Goal: Navigation & Orientation: Understand site structure

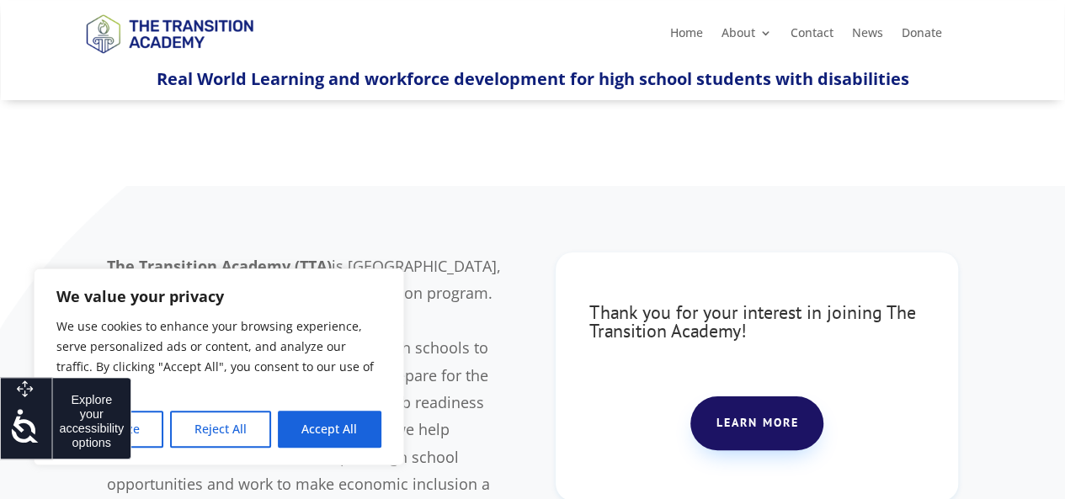
click at [34, 424] on icon at bounding box center [25, 426] width 34 height 34
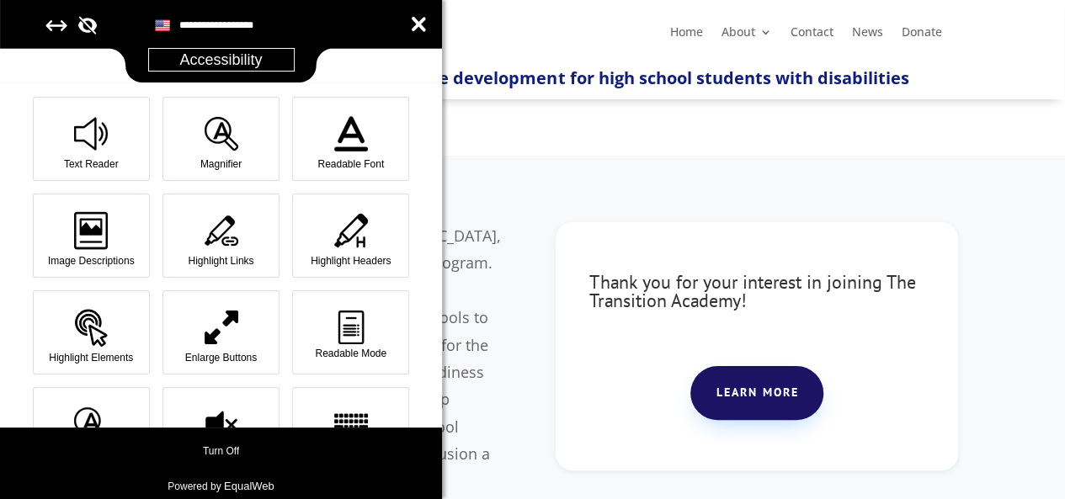
scroll to position [31, 0]
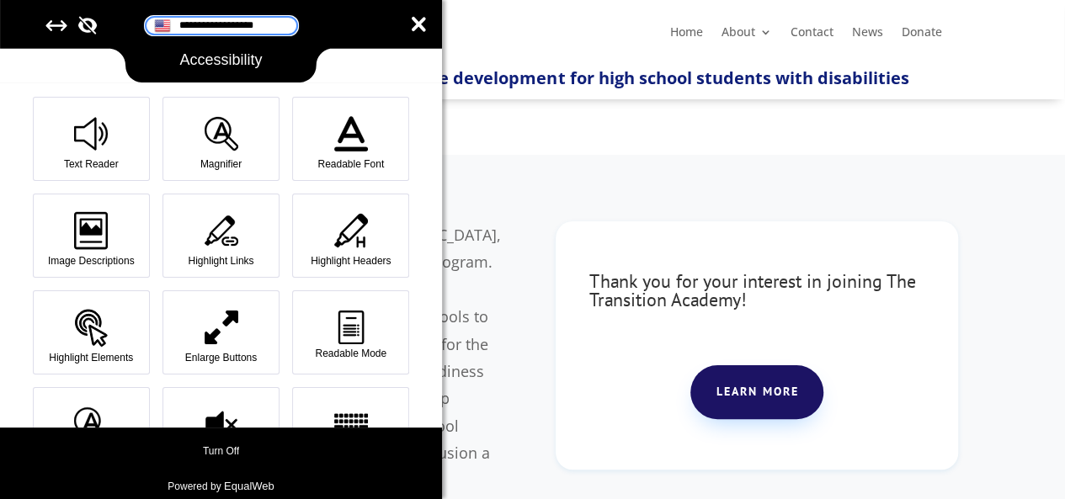
click at [232, 28] on input "**********" at bounding box center [222, 26] width 152 height 18
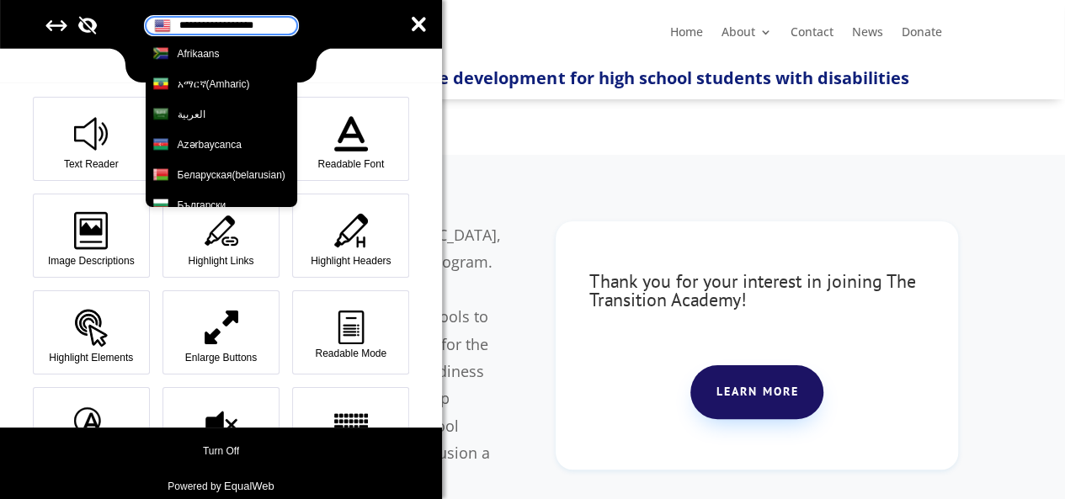
click at [232, 28] on input "**********" at bounding box center [222, 26] width 152 height 18
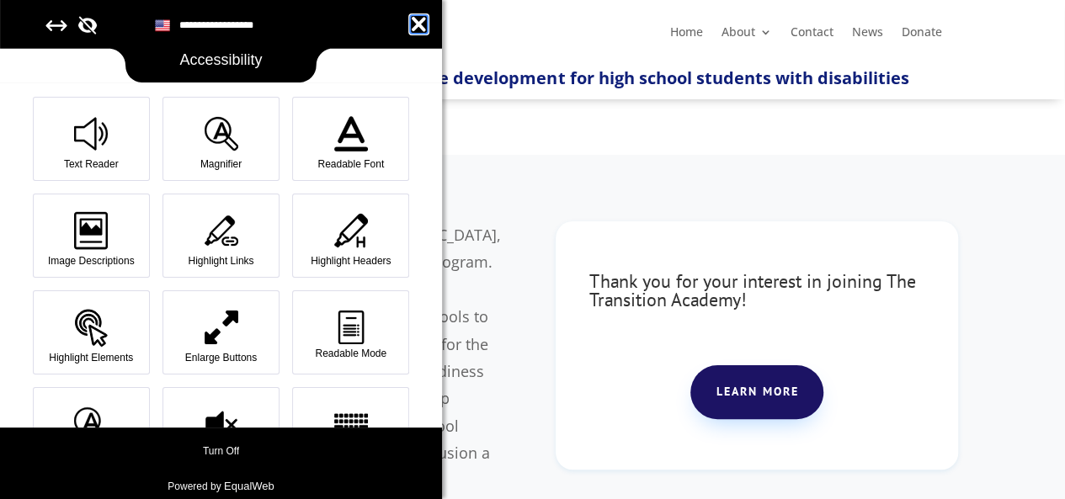
click at [419, 21] on icon at bounding box center [419, 24] width 18 height 19
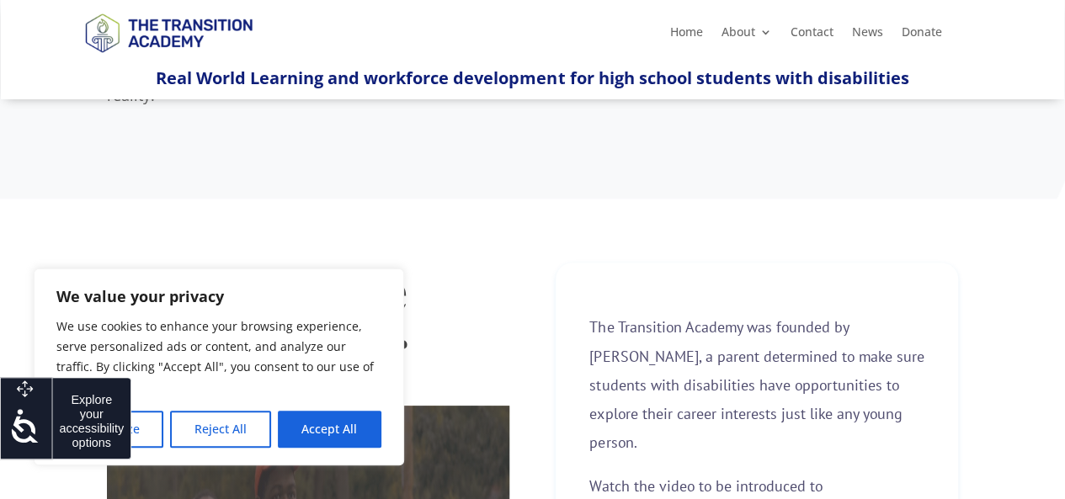
scroll to position [418, 0]
click at [243, 412] on button "Reject All" at bounding box center [220, 429] width 100 height 37
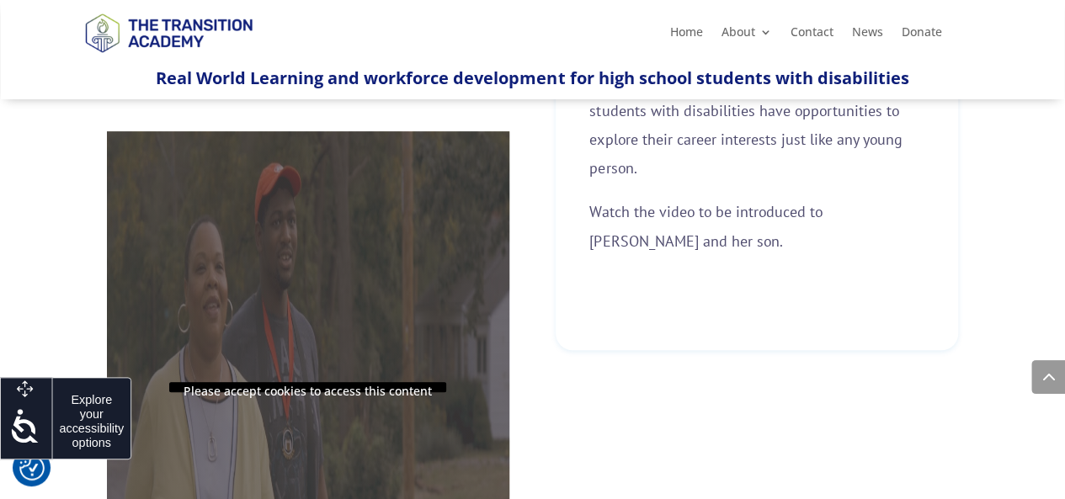
scroll to position [701, 0]
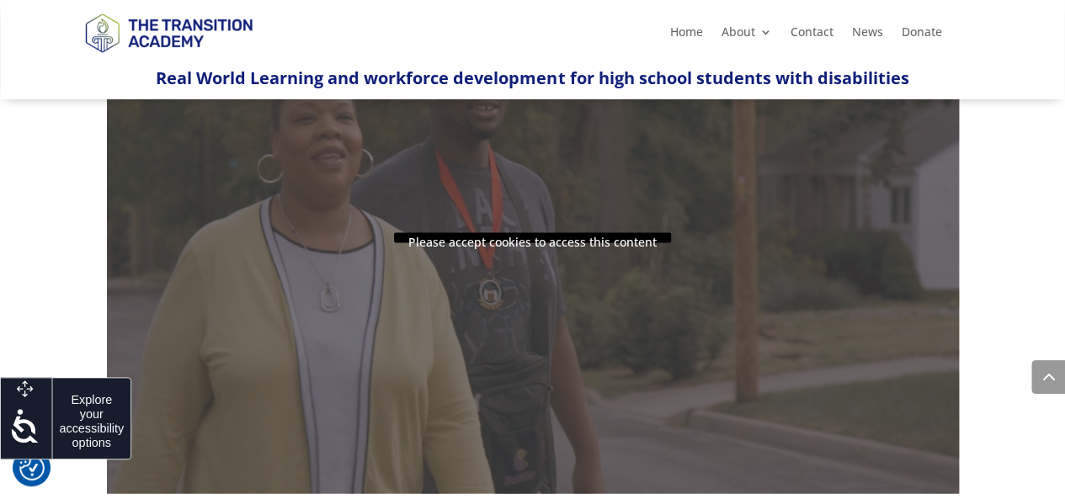
click at [243, 412] on div "Please accept cookies to access this content" at bounding box center [533, 237] width 852 height 512
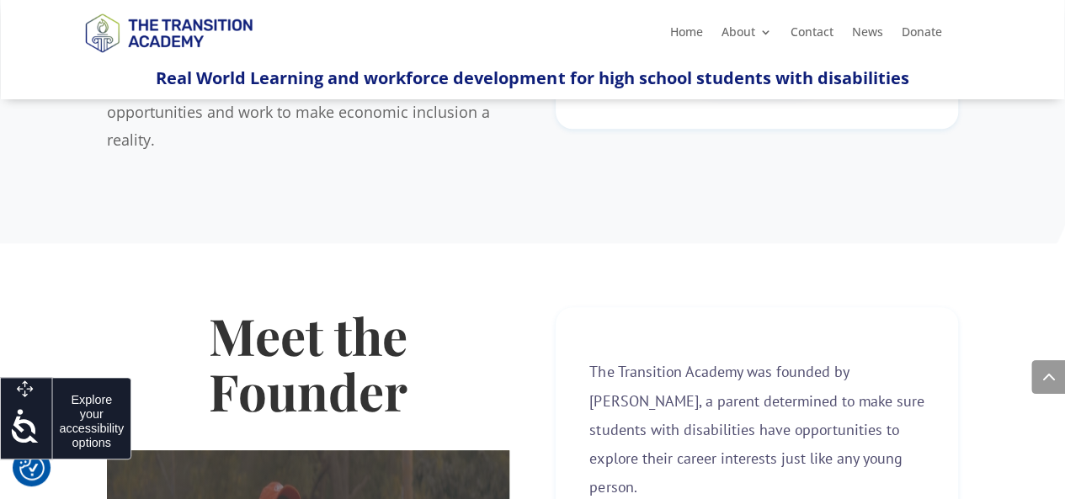
scroll to position [0, 0]
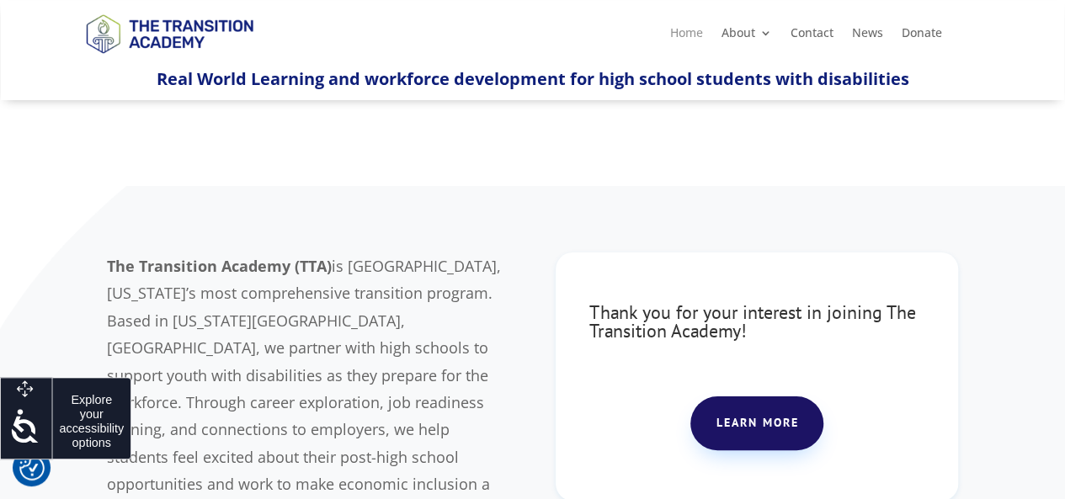
click at [682, 32] on link "Home" at bounding box center [686, 36] width 33 height 19
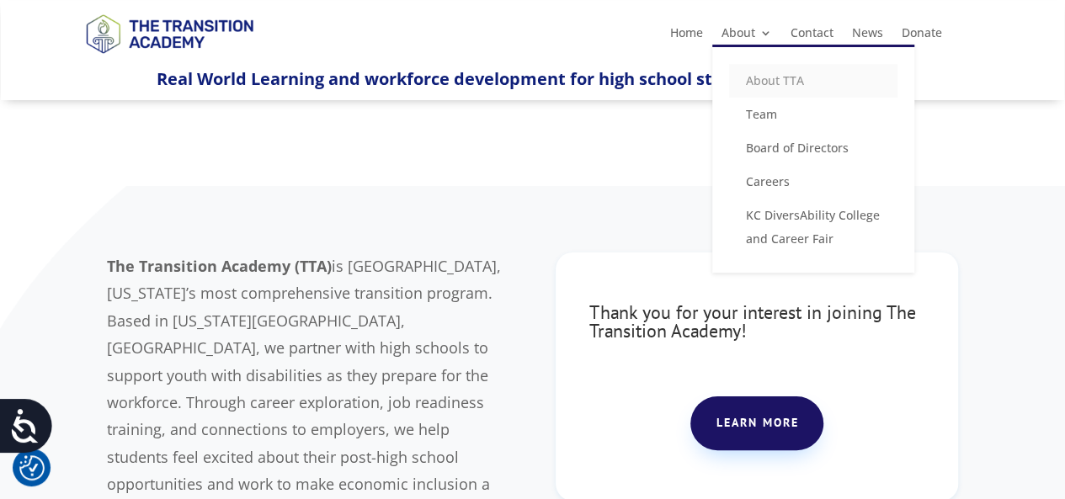
click at [754, 85] on link "About TTA" at bounding box center [813, 81] width 168 height 34
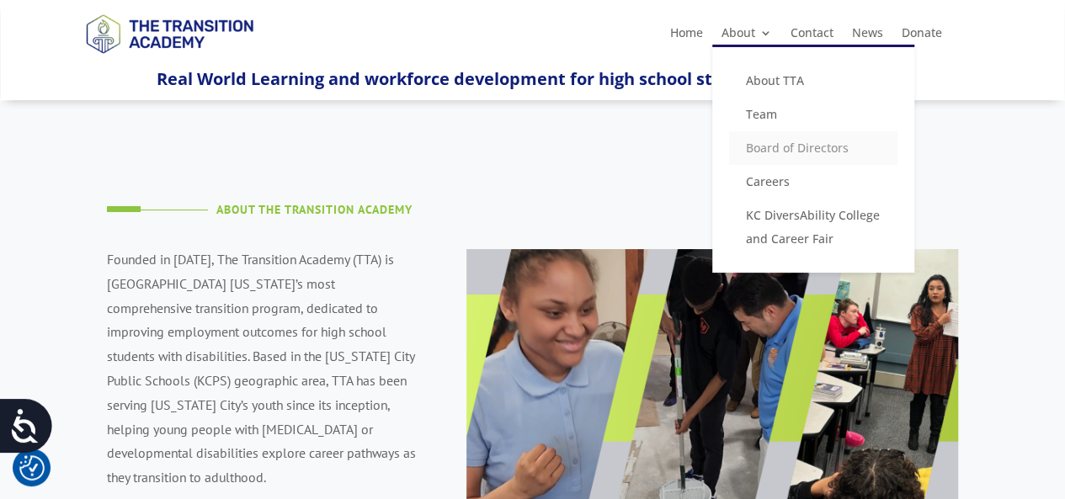
click at [745, 146] on link "Board of Directors" at bounding box center [813, 148] width 168 height 34
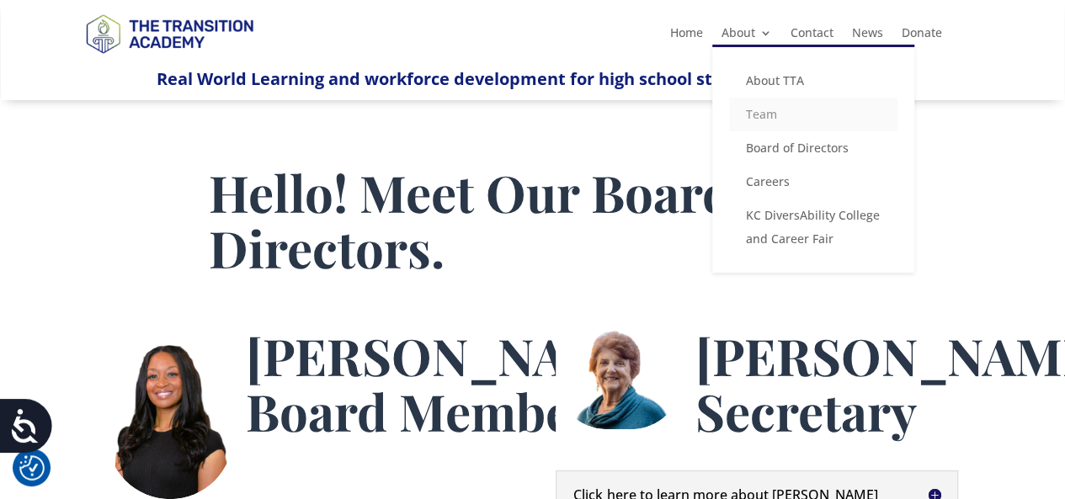
click at [740, 120] on link "Team" at bounding box center [813, 115] width 168 height 34
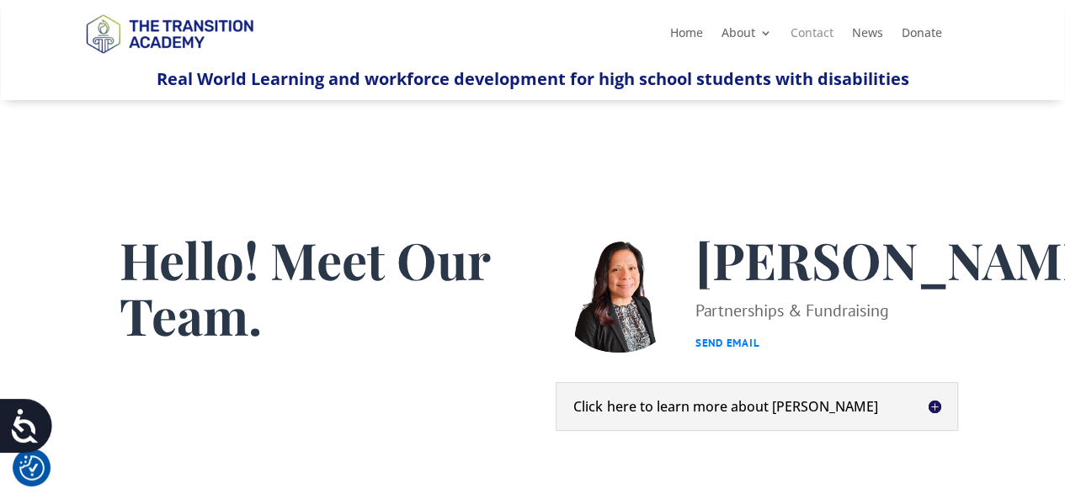
click at [813, 43] on link "Contact" at bounding box center [812, 36] width 43 height 19
